Goal: Information Seeking & Learning: Learn about a topic

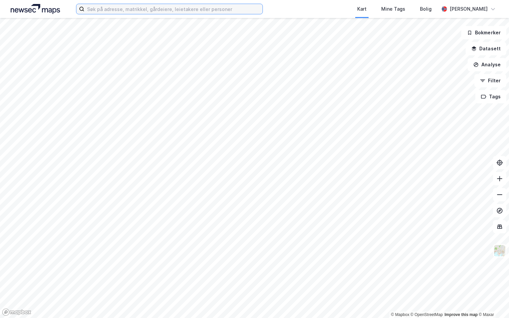
click at [103, 9] on input at bounding box center [173, 9] width 178 height 10
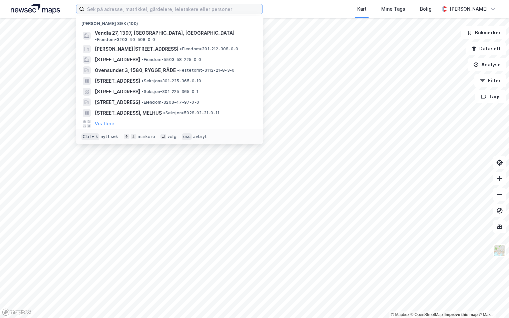
paste input "4012-27/460/0/0"
type input "4012-27/460/0/0"
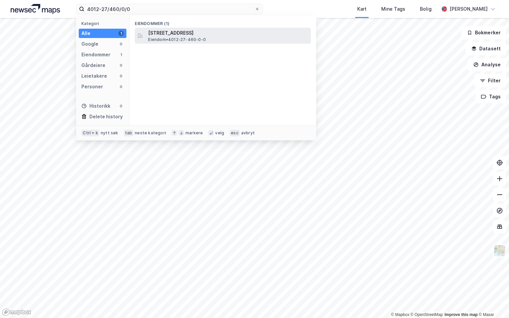
click at [161, 30] on span "[STREET_ADDRESS]" at bounding box center [228, 33] width 160 height 8
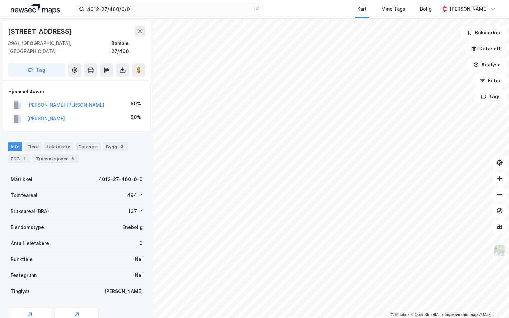
click at [496, 48] on button "Datasett" at bounding box center [485, 48] width 41 height 13
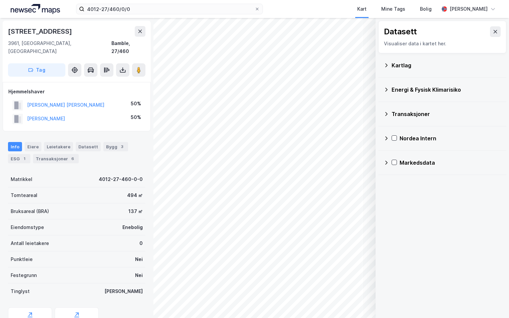
click at [387, 64] on icon at bounding box center [385, 65] width 5 height 5
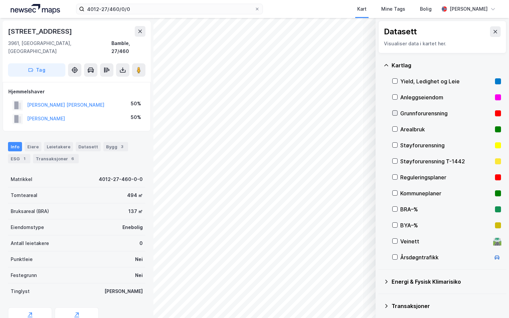
click at [396, 113] on icon at bounding box center [395, 113] width 4 height 2
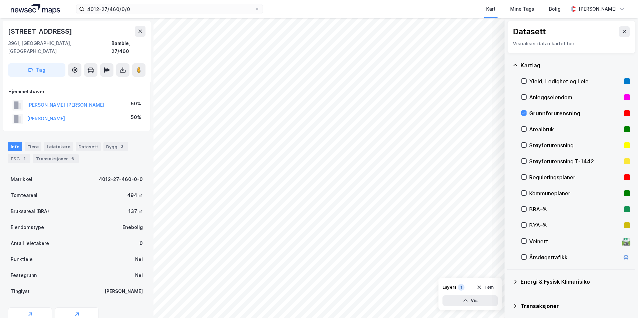
scroll to position [52, 0]
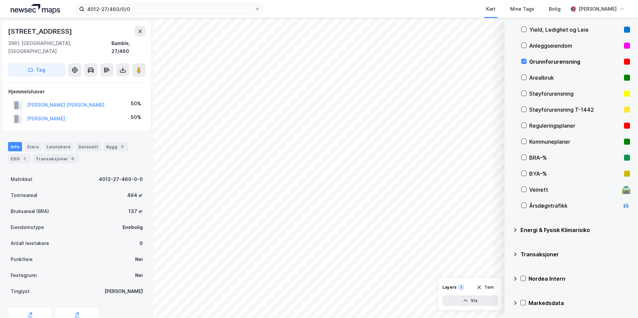
click at [508, 228] on icon at bounding box center [514, 229] width 5 height 5
click at [508, 246] on icon at bounding box center [531, 245] width 5 height 5
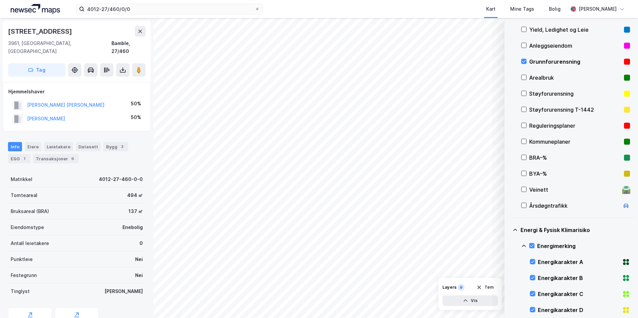
click at [508, 245] on icon at bounding box center [523, 246] width 4 height 2
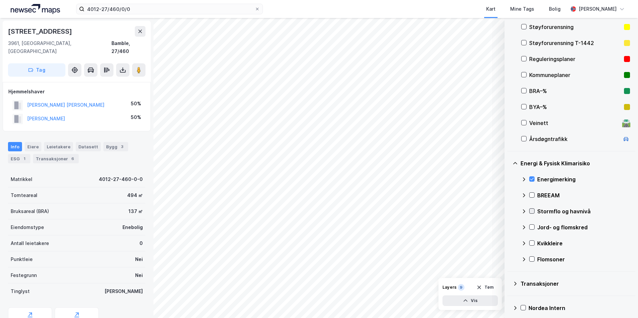
click at [508, 211] on icon at bounding box center [531, 211] width 5 height 5
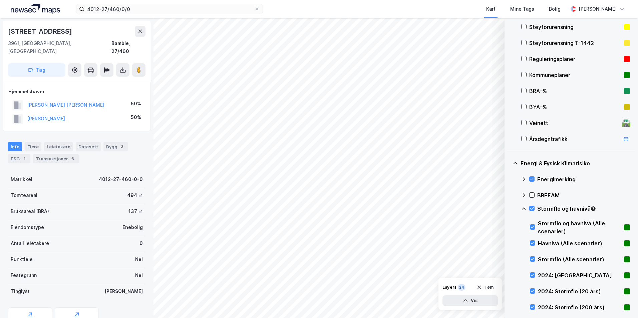
click at [508, 210] on icon at bounding box center [523, 208] width 5 height 5
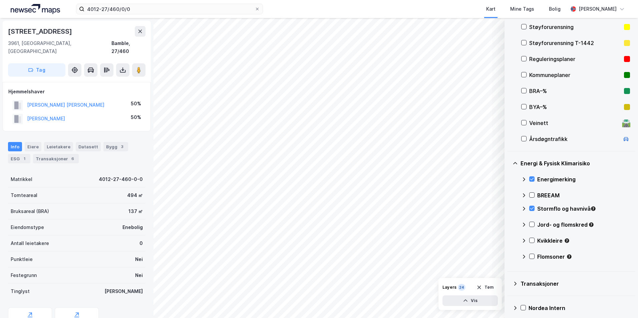
click at [508, 207] on icon at bounding box center [523, 209] width 2 height 4
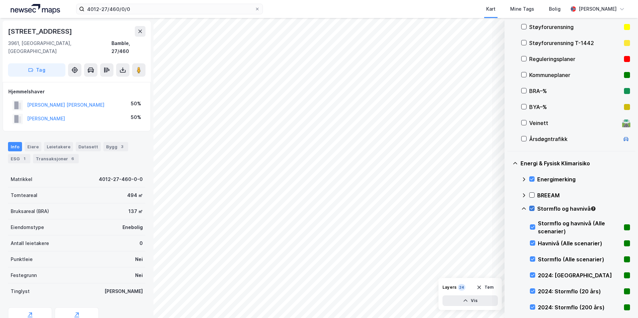
click at [508, 206] on div at bounding box center [531, 208] width 5 height 5
click at [508, 277] on icon at bounding box center [532, 275] width 5 height 5
click at [508, 291] on icon at bounding box center [532, 291] width 4 height 2
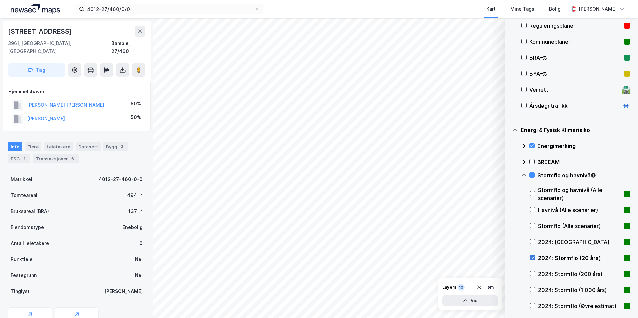
click at [508, 255] on icon at bounding box center [532, 257] width 5 height 5
click at [508, 273] on icon at bounding box center [532, 273] width 5 height 5
click at [508, 257] on icon at bounding box center [532, 257] width 5 height 5
click at [508, 272] on icon at bounding box center [532, 273] width 5 height 5
click at [508, 259] on icon at bounding box center [532, 257] width 5 height 5
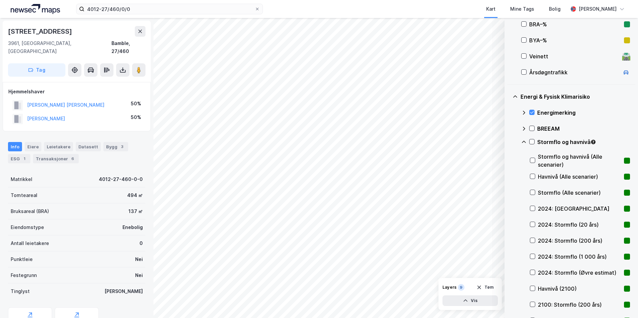
scroll to position [218, 0]
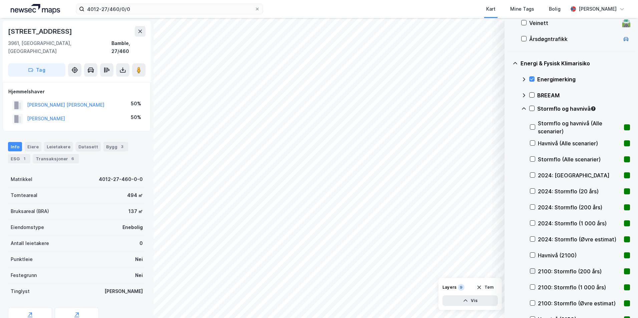
click at [508, 271] on div at bounding box center [531, 270] width 5 height 5
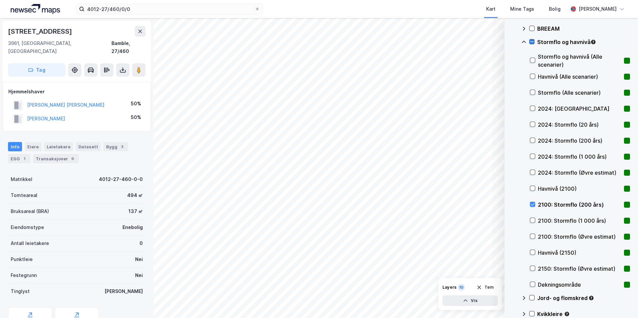
click at [508, 42] on icon at bounding box center [531, 41] width 5 height 5
click at [508, 41] on icon at bounding box center [523, 41] width 5 height 5
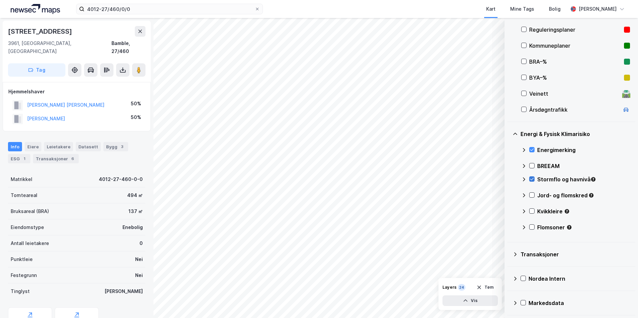
scroll to position [148, 0]
click at [508, 195] on icon at bounding box center [531, 195] width 5 height 5
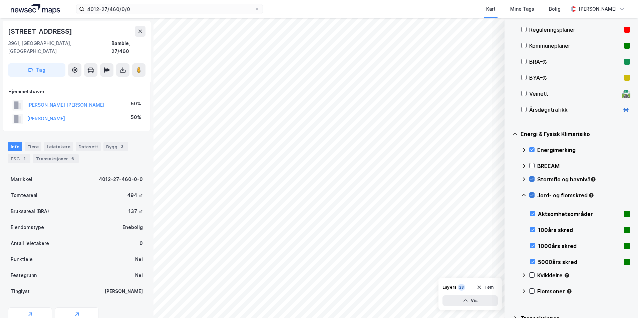
scroll to position [212, 0]
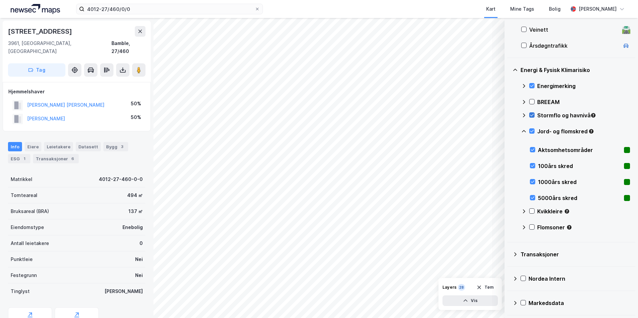
click at [508, 130] on icon at bounding box center [523, 131] width 5 height 5
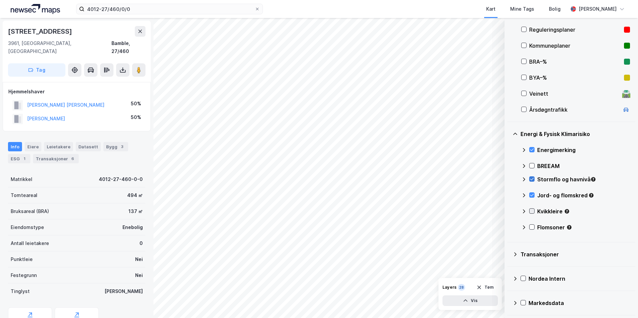
click at [508, 211] on icon at bounding box center [532, 211] width 4 height 2
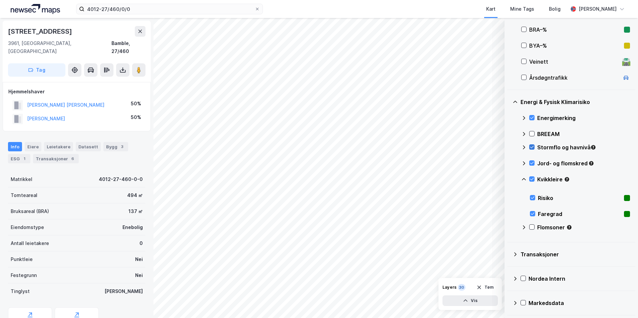
click at [508, 179] on icon at bounding box center [523, 179] width 5 height 5
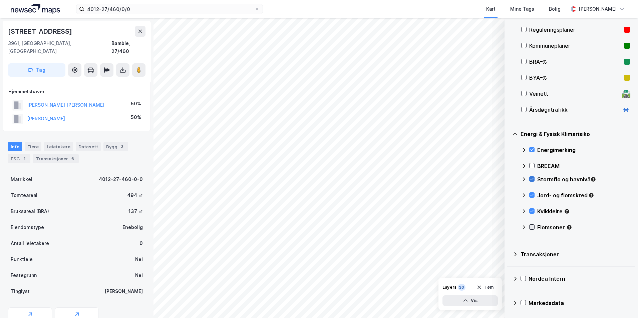
click at [508, 226] on icon at bounding box center [531, 227] width 5 height 5
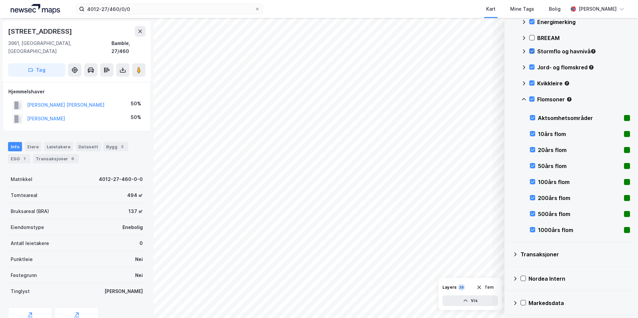
click at [508, 99] on icon at bounding box center [523, 99] width 5 height 5
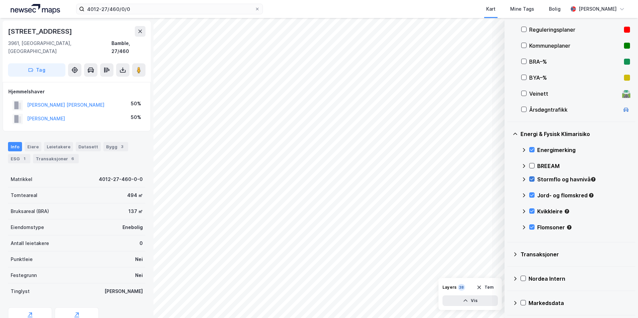
scroll to position [148, 0]
click at [508, 225] on icon at bounding box center [531, 227] width 5 height 5
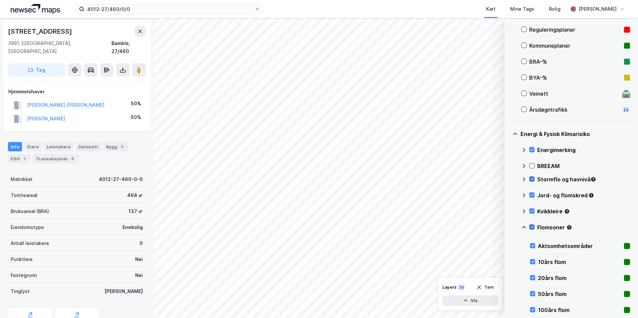
scroll to position [276, 0]
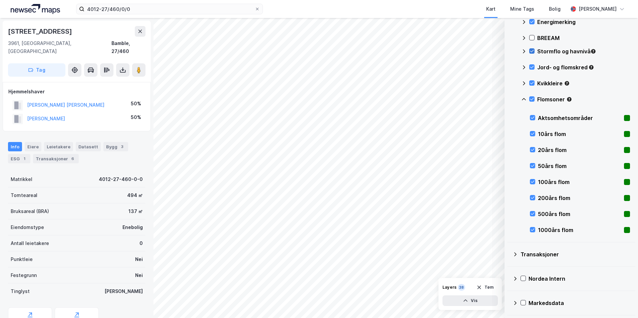
click at [508, 99] on icon at bounding box center [523, 99] width 5 height 5
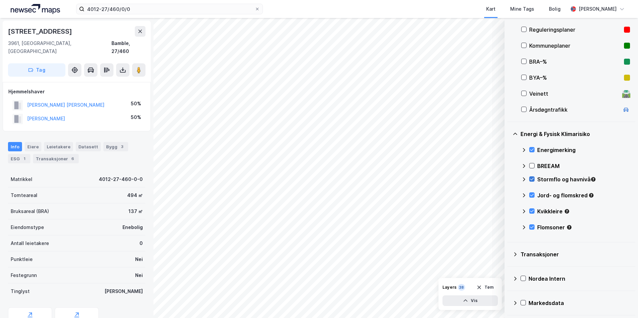
click at [508, 178] on icon at bounding box center [531, 179] width 5 height 5
click at [508, 227] on icon at bounding box center [531, 227] width 5 height 5
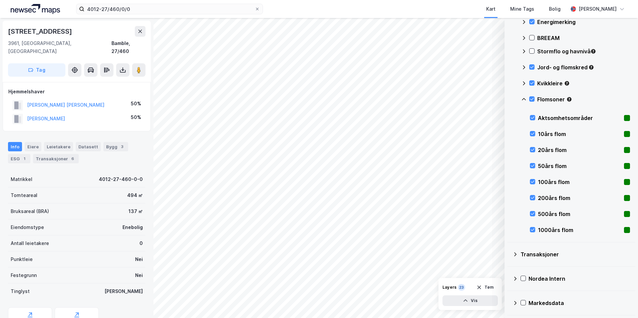
click at [508, 100] on icon at bounding box center [523, 99] width 5 height 5
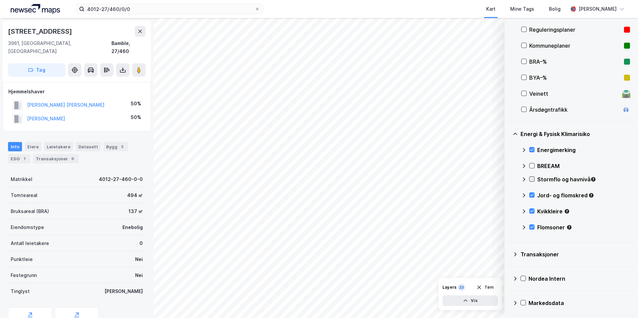
click at [508, 178] on icon at bounding box center [532, 179] width 4 height 2
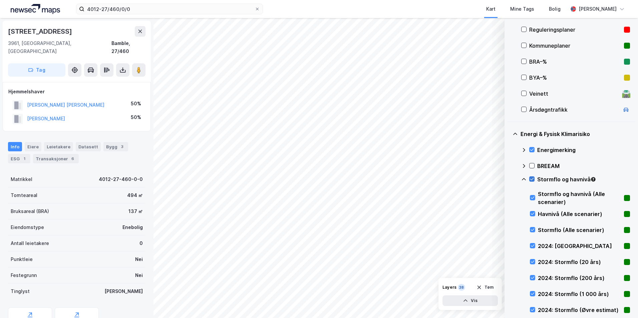
scroll to position [285, 0]
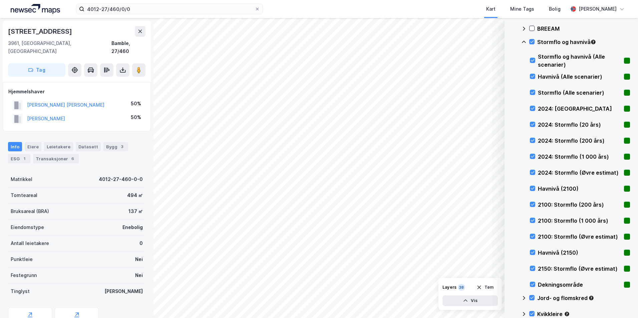
click at [508, 41] on icon at bounding box center [523, 41] width 5 height 5
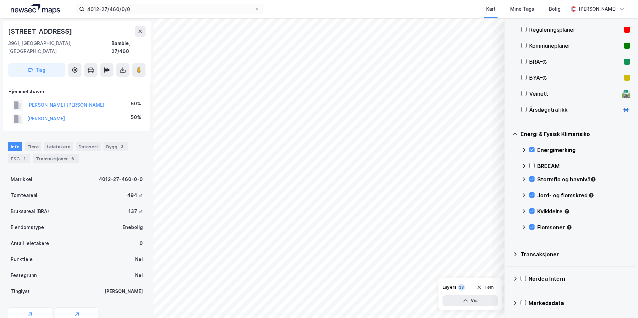
scroll to position [81, 0]
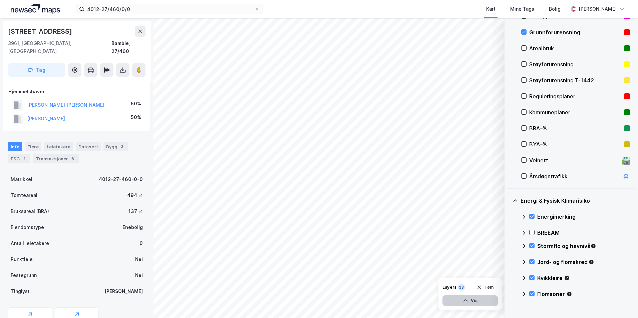
click at [477, 299] on button "Vis" at bounding box center [469, 300] width 55 height 11
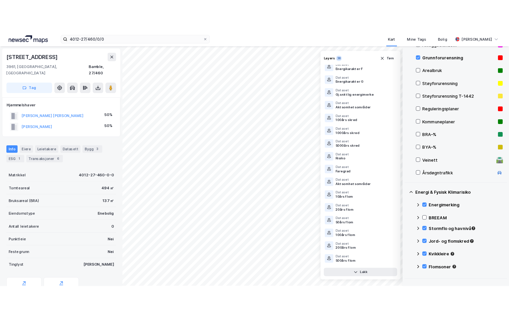
scroll to position [133, 0]
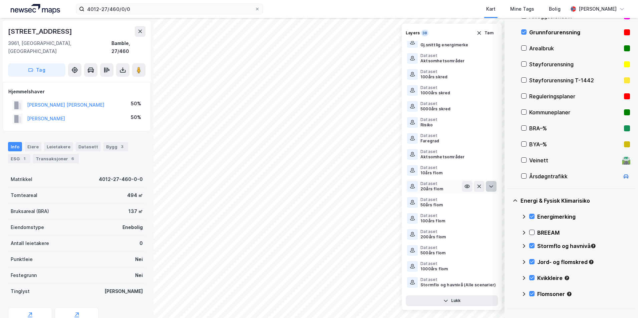
click at [489, 186] on icon at bounding box center [491, 187] width 4 height 2
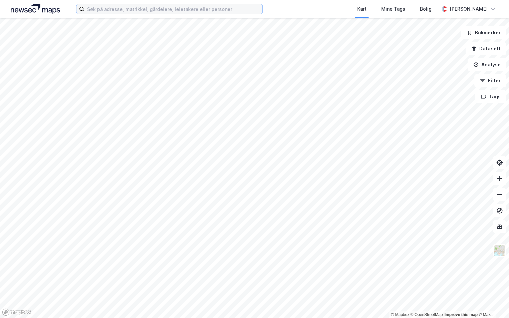
click at [104, 11] on input at bounding box center [173, 9] width 178 height 10
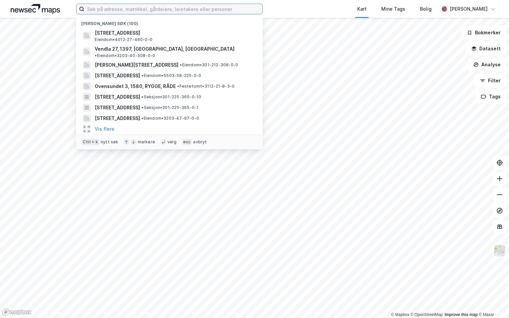
paste input "1508-42/54/0/0"
type input "1508-42/54/0/0"
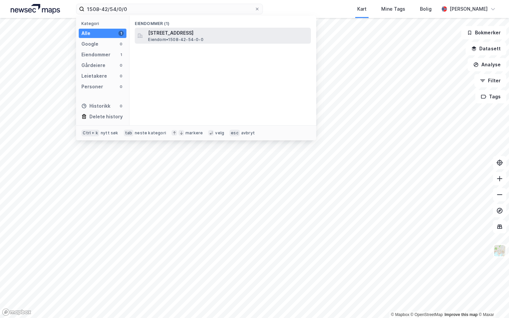
click at [192, 37] on span "Eiendom • 1508-42-54-0-0" at bounding box center [175, 39] width 55 height 5
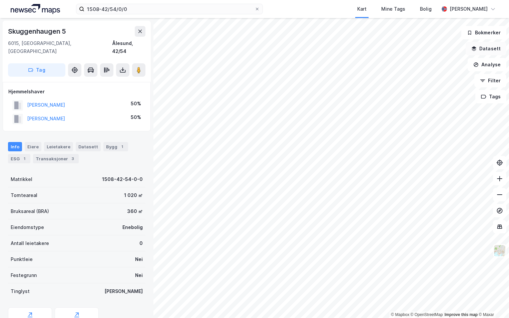
click at [486, 50] on button "Datasett" at bounding box center [485, 48] width 41 height 13
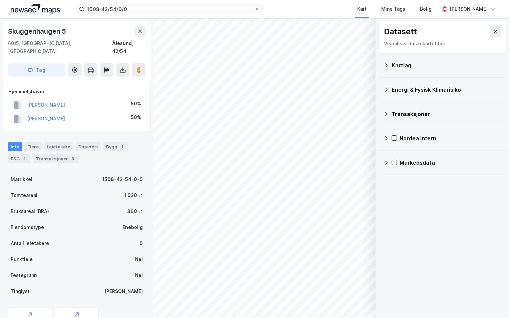
click at [392, 67] on div "Kartlag" at bounding box center [445, 65] width 109 height 8
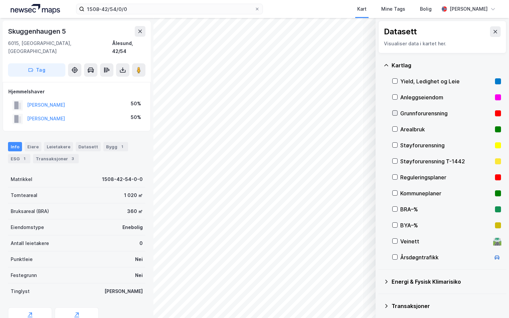
click at [394, 114] on icon at bounding box center [395, 113] width 4 height 2
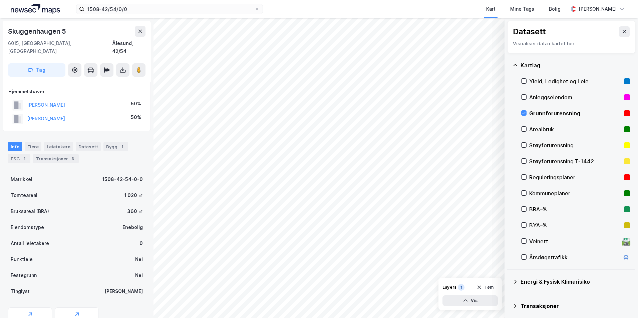
scroll to position [52, 0]
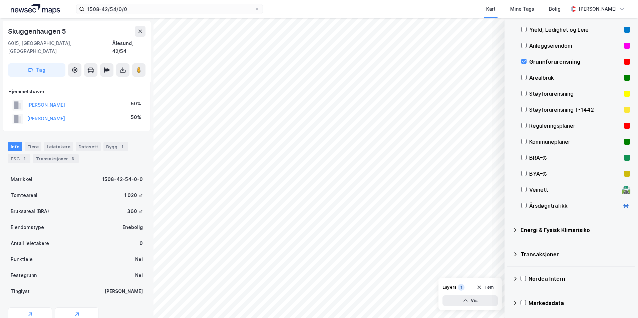
click at [508, 228] on icon at bounding box center [514, 229] width 5 height 5
click at [508, 244] on icon at bounding box center [531, 245] width 5 height 5
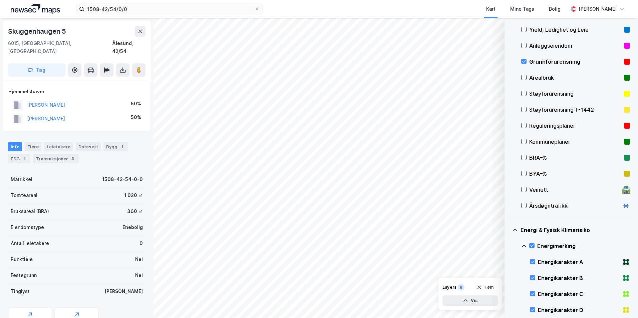
click at [508, 245] on icon at bounding box center [523, 246] width 4 height 2
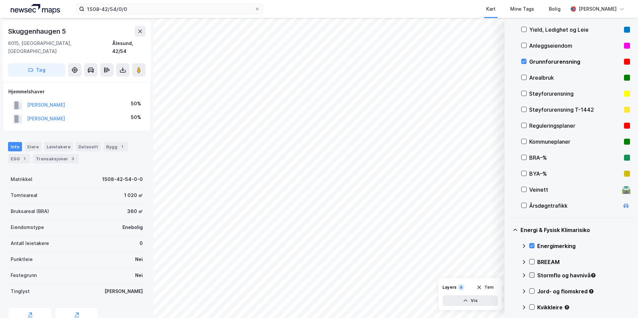
click at [508, 274] on icon at bounding box center [531, 275] width 5 height 5
click at [508, 275] on icon at bounding box center [523, 275] width 5 height 5
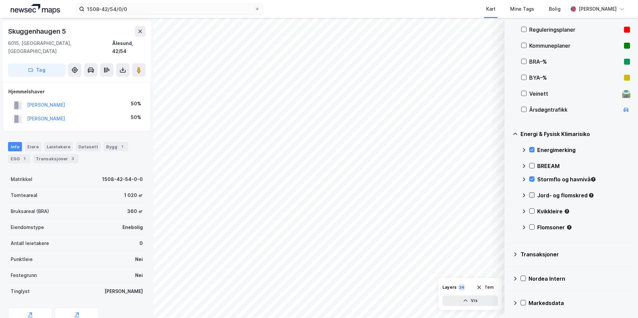
click at [508, 194] on icon at bounding box center [531, 195] width 5 height 5
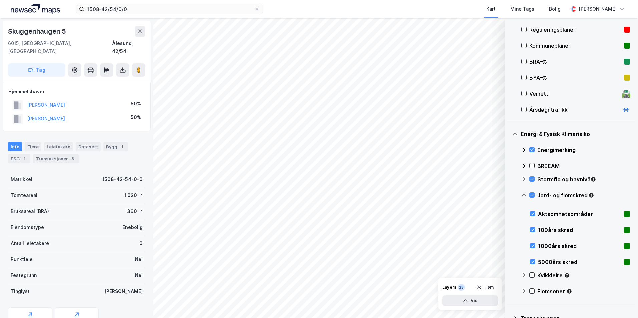
click at [508, 194] on icon at bounding box center [523, 195] width 5 height 5
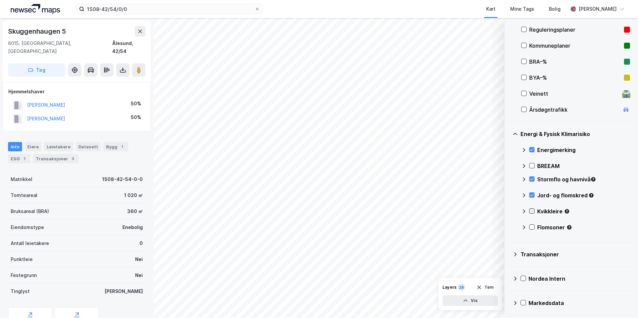
click at [508, 210] on icon at bounding box center [531, 211] width 5 height 5
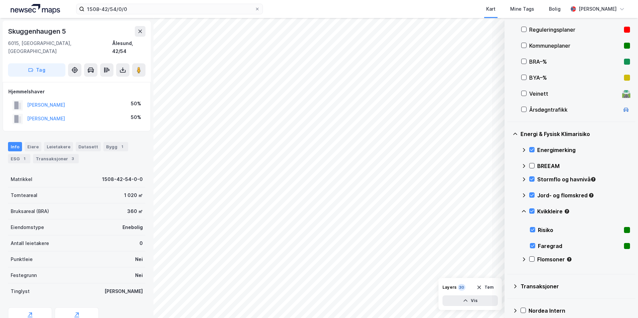
click at [508, 209] on icon at bounding box center [523, 211] width 5 height 5
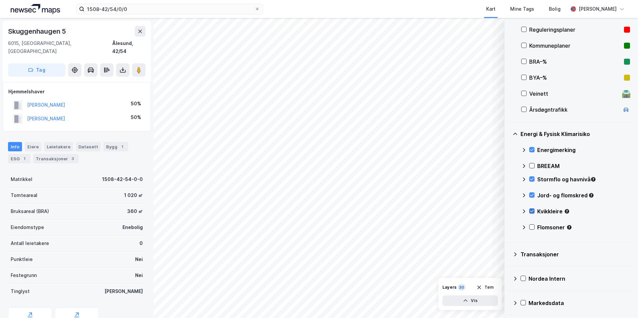
click at [508, 211] on icon at bounding box center [531, 211] width 5 height 5
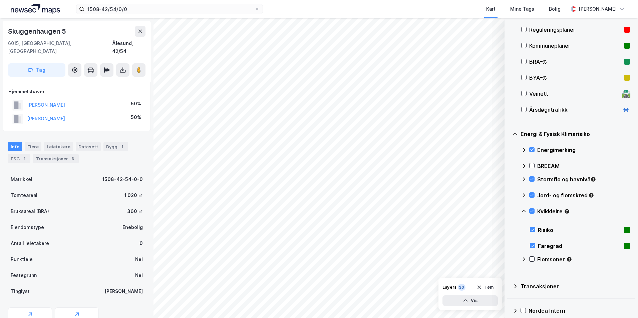
click at [508, 211] on icon at bounding box center [523, 211] width 5 height 5
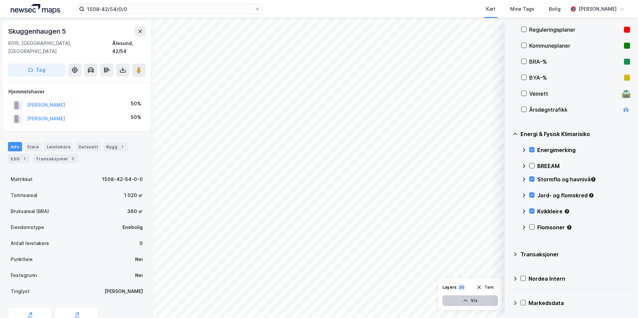
click at [475, 301] on button "Vis" at bounding box center [469, 300] width 55 height 11
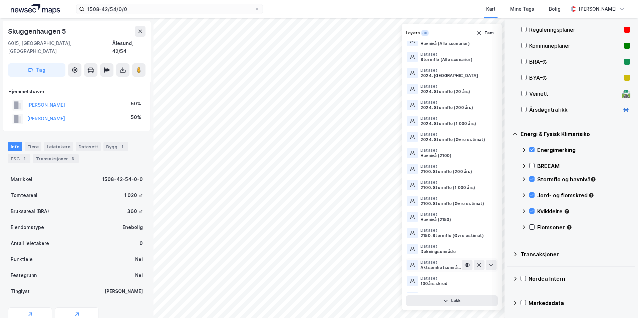
scroll to position [226, 0]
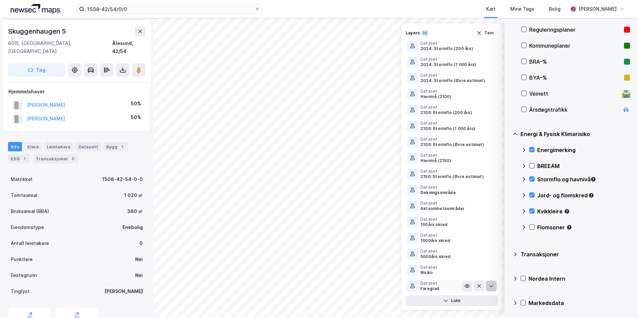
click at [489, 286] on icon at bounding box center [491, 286] width 4 height 2
click at [488, 286] on icon at bounding box center [490, 285] width 5 height 5
click at [489, 286] on icon at bounding box center [491, 286] width 4 height 2
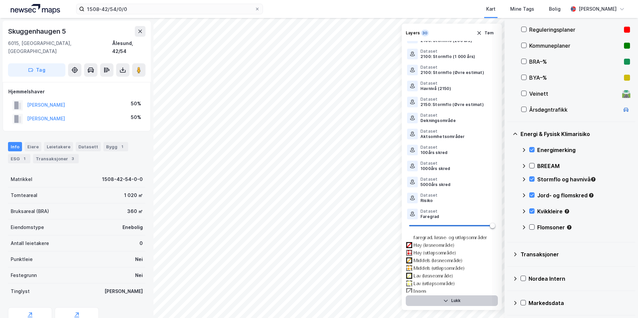
click at [453, 300] on button "Lukk" at bounding box center [451, 300] width 92 height 11
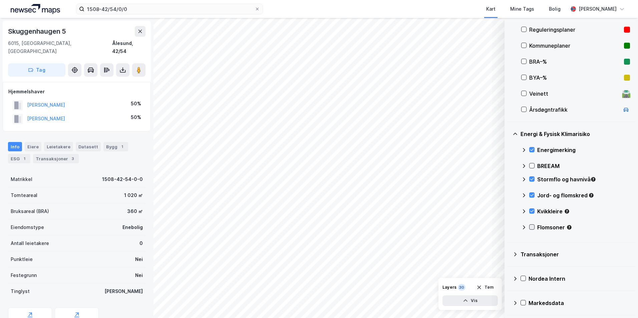
click at [508, 226] on icon at bounding box center [531, 227] width 5 height 5
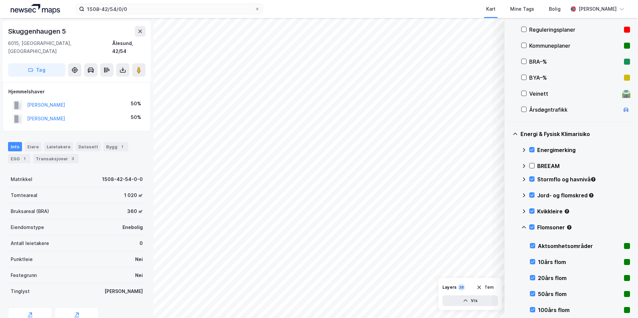
click at [508, 229] on icon at bounding box center [523, 227] width 5 height 5
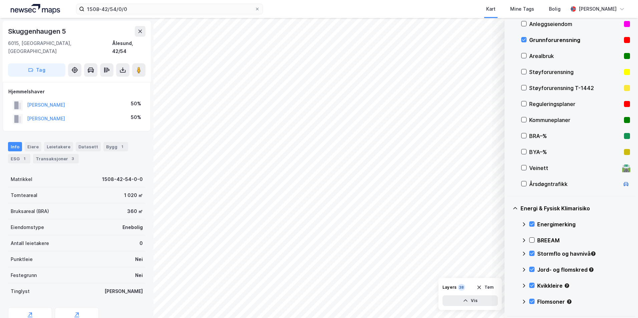
scroll to position [65, 0]
